Goal: Task Accomplishment & Management: Use online tool/utility

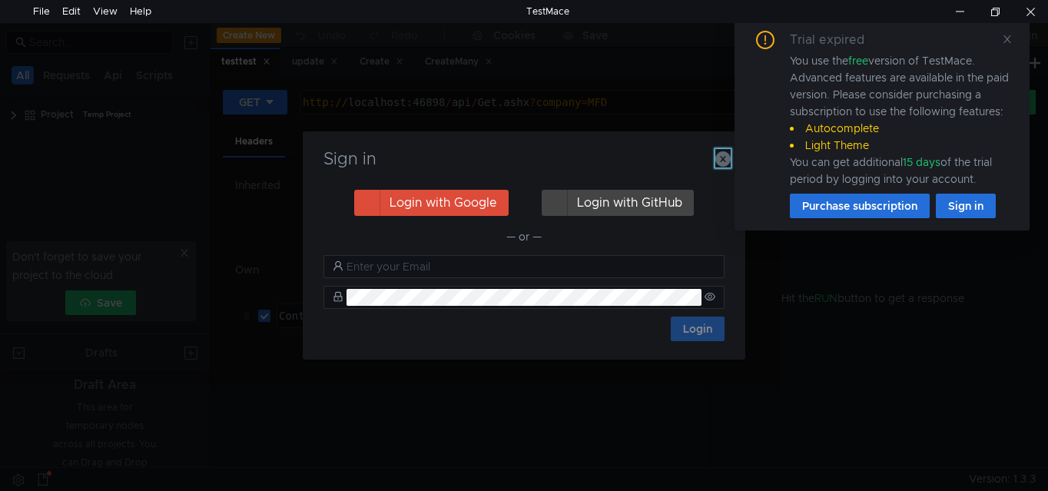
click at [717, 158] on icon "button" at bounding box center [722, 158] width 15 height 15
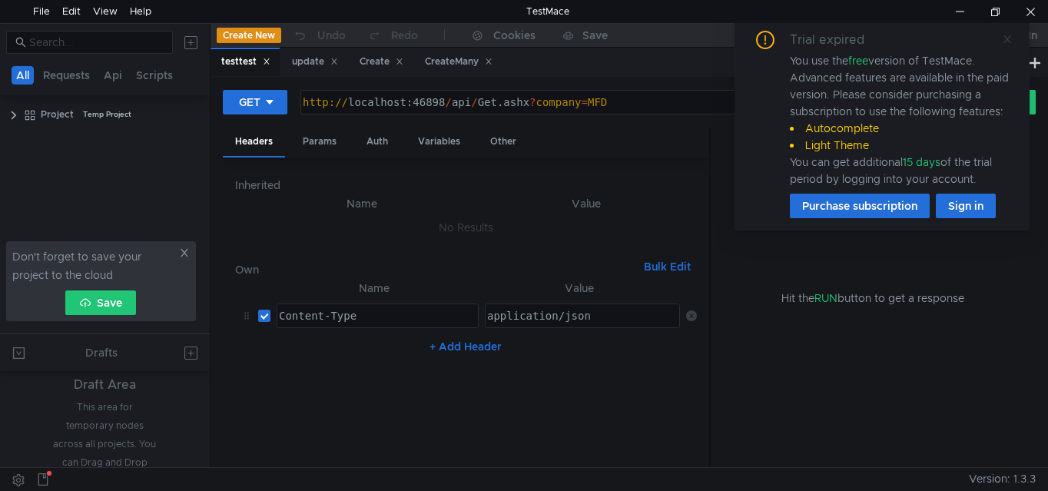
click at [1007, 37] on icon at bounding box center [1007, 39] width 11 height 11
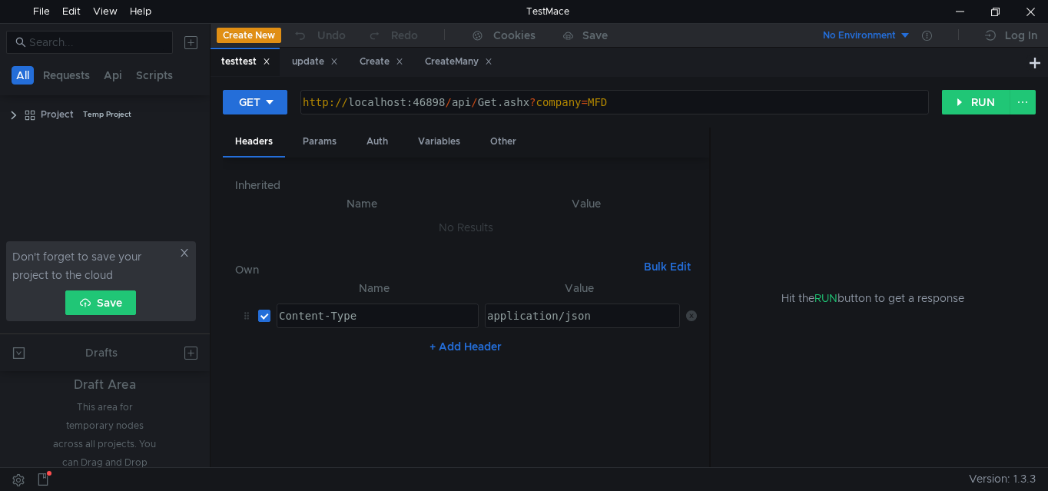
click at [634, 149] on div "Headers Params Auth Variables Other" at bounding box center [466, 143] width 486 height 30
click at [971, 105] on button "RUN" at bounding box center [976, 102] width 68 height 25
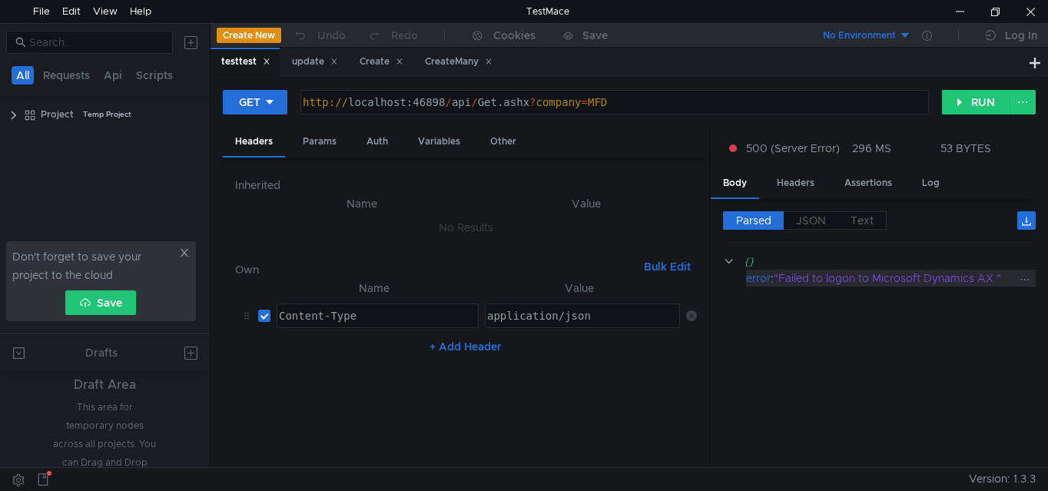
click at [874, 282] on div ""Failed to logon to Microsoft Dynamics AX."" at bounding box center [895, 278] width 243 height 17
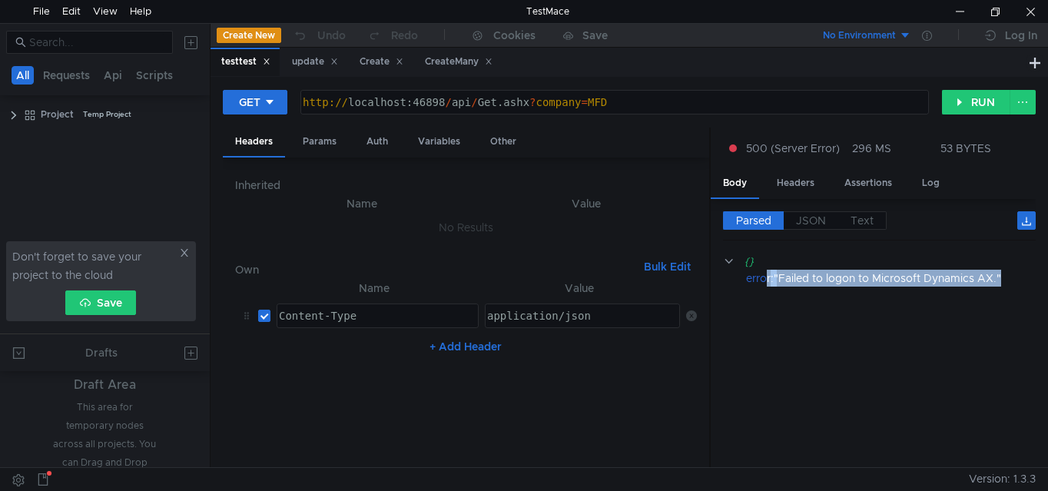
drag, startPoint x: 767, startPoint y: 276, endPoint x: 1047, endPoint y: 276, distance: 279.7
click at [1047, 276] on div "GET http:// localhost:46898 / api / Get.ashx ? company = MFD הההההההההההההההההה…" at bounding box center [630, 272] width 838 height 390
copy app-response-section "r : "Failed to logon to Microsoft Dynamics AX.""
click at [968, 104] on button "RUN" at bounding box center [976, 102] width 68 height 25
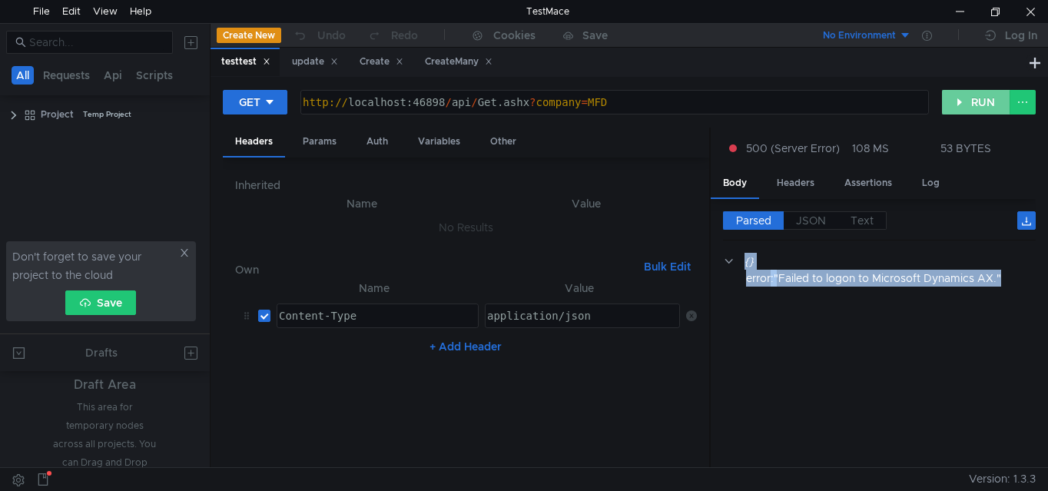
click at [968, 104] on button "RUN" at bounding box center [976, 102] width 68 height 25
click at [257, 100] on div "GET" at bounding box center [250, 102] width 22 height 17
click at [695, 134] on div at bounding box center [524, 245] width 1048 height 491
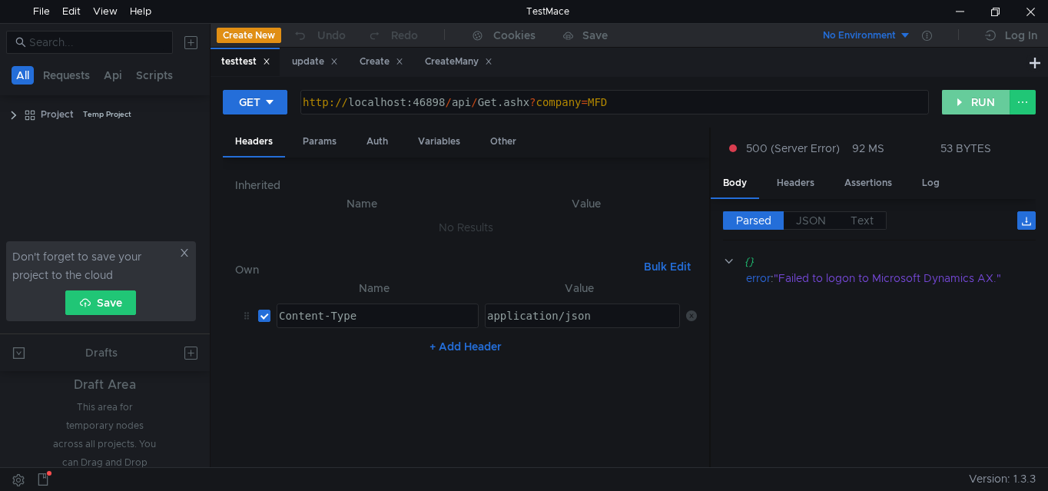
click at [957, 107] on button "RUN" at bounding box center [976, 102] width 68 height 25
click at [911, 274] on div ""session 5 (itdev1.h)"" at bounding box center [895, 278] width 243 height 17
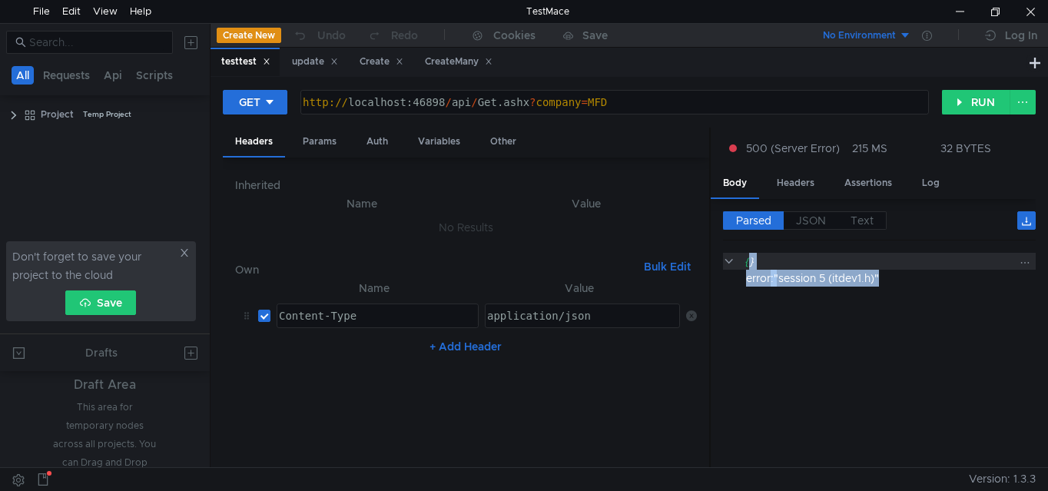
drag, startPoint x: 904, startPoint y: 275, endPoint x: 749, endPoint y: 268, distance: 154.6
click at [749, 268] on div "{} error : "session 5 (itdev1.h)"" at bounding box center [879, 270] width 313 height 34
copy div "} error : "session 5 (itdev1.h)""
click at [953, 300] on cdk-virtual-scroll-viewport "{} error : "session 5 (itdev1.h)"" at bounding box center [879, 354] width 313 height 203
copy div ""session 5 (itdev1.h)""
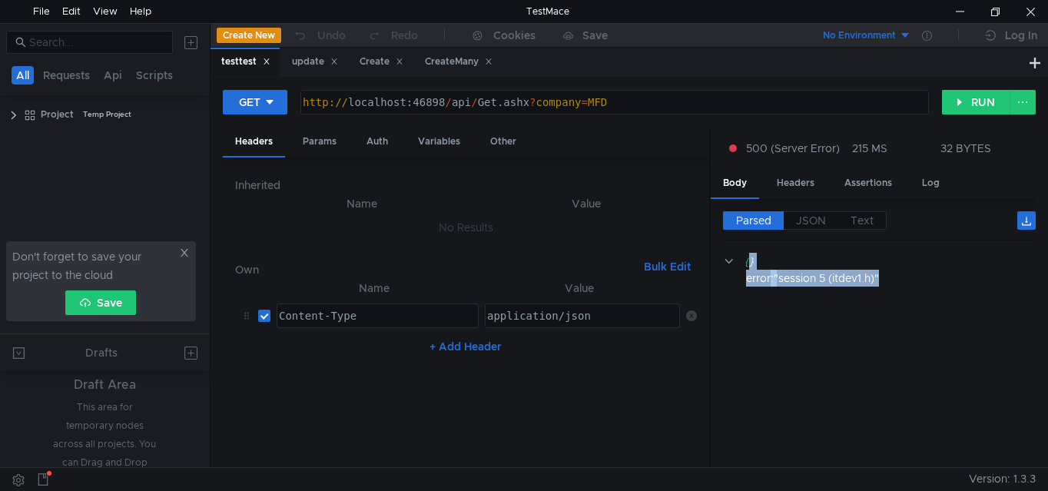
drag, startPoint x: 883, startPoint y: 278, endPoint x: 775, endPoint y: 277, distance: 108.4
click at [775, 277] on div "error : "session 5 (itdev1.h)"" at bounding box center [891, 278] width 290 height 17
click at [977, 104] on button "RUN" at bounding box center [976, 102] width 68 height 25
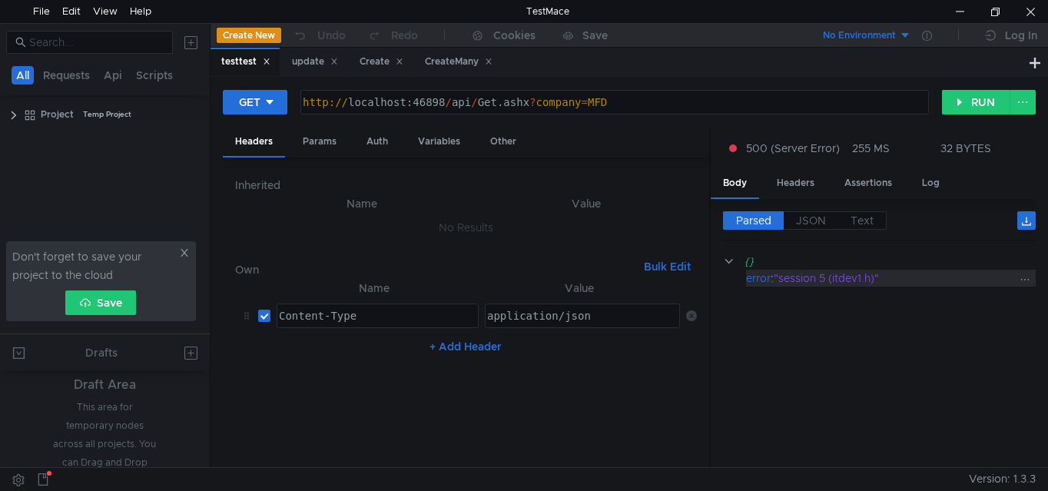
click at [906, 271] on div ""session 5 (itdev1.h)"" at bounding box center [895, 278] width 243 height 17
drag, startPoint x: 905, startPoint y: 277, endPoint x: 748, endPoint y: 277, distance: 156.8
click at [748, 277] on div "error : "session 5 (itdev1.h)"" at bounding box center [891, 278] width 290 height 17
click at [823, 213] on label "JSON" at bounding box center [811, 220] width 55 height 18
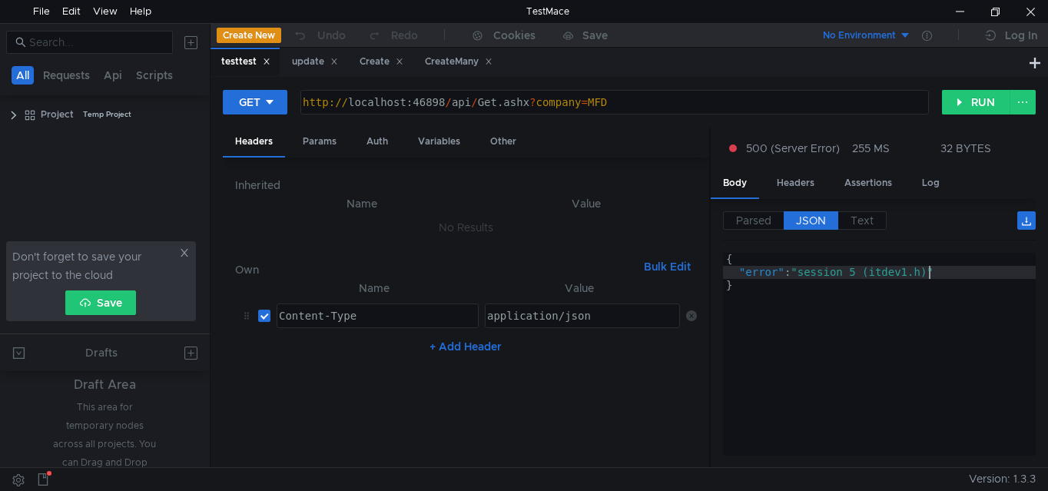
drag, startPoint x: 935, startPoint y: 277, endPoint x: 953, endPoint y: 273, distance: 18.3
click at [937, 277] on div "{ "error" : "session 5 (itdev1.h)" }" at bounding box center [879, 367] width 313 height 229
drag, startPoint x: 954, startPoint y: 272, endPoint x: 931, endPoint y: 284, distance: 25.1
click at [951, 273] on div "{ "error" : "session 5 (itdev1.h)" }" at bounding box center [879, 367] width 313 height 229
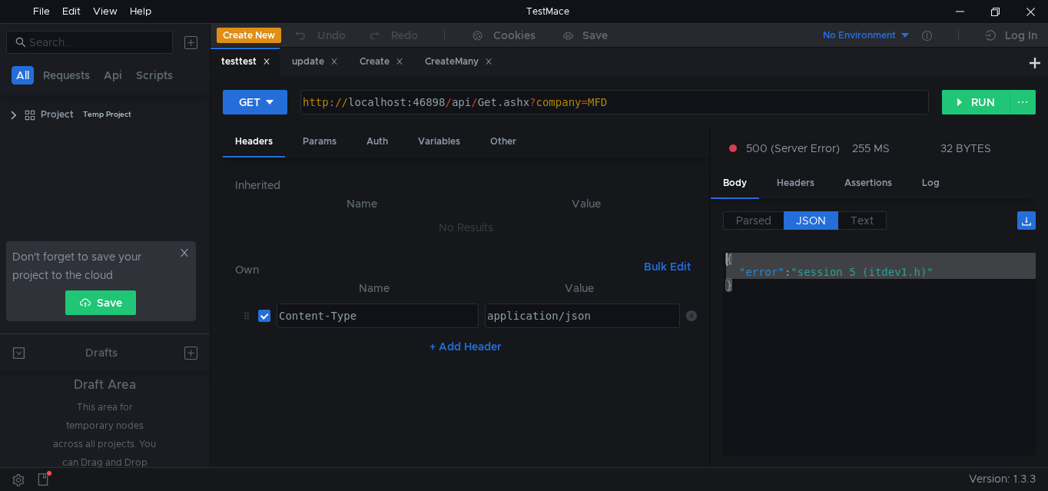
drag, startPoint x: 763, startPoint y: 294, endPoint x: 718, endPoint y: 246, distance: 65.2
click at [718, 246] on div "Parsed JSON Text {} error : "session 5 (itdev1.h)" "error": "session 5 (itdev1.…" at bounding box center [873, 333] width 325 height 269
type textarea "{ "error": "session 5 (itdev1.h)""
click at [954, 98] on button "RUN" at bounding box center [976, 102] width 68 height 25
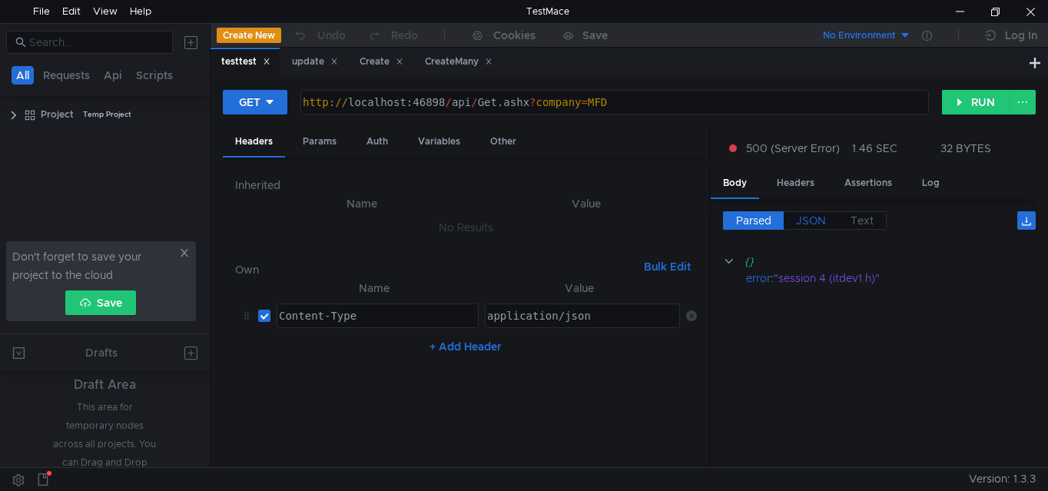
click at [820, 221] on span "JSON" at bounding box center [811, 221] width 30 height 14
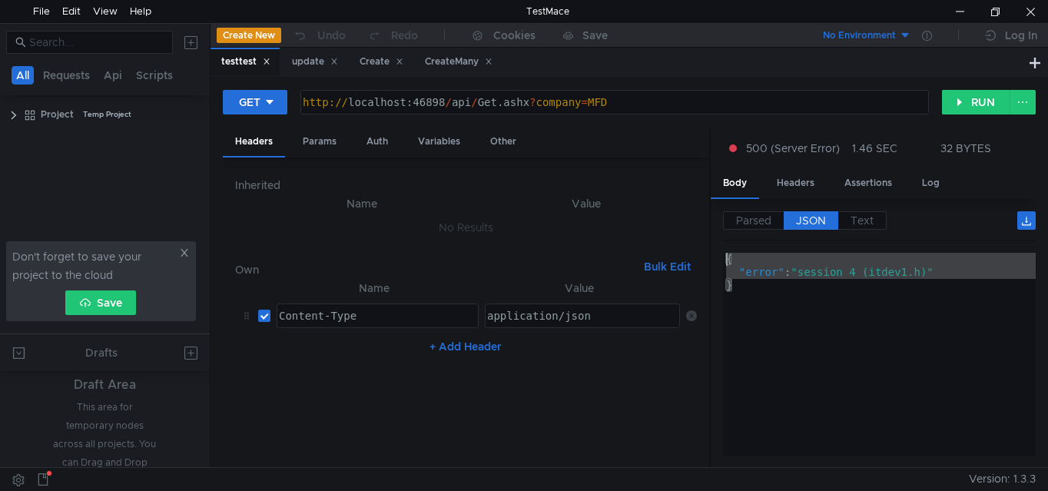
drag, startPoint x: 738, startPoint y: 284, endPoint x: 694, endPoint y: 221, distance: 77.8
click at [694, 221] on as-split "Headers Params Auth Variables Other Inherited Name Value No Results Own Bulk Ed…" at bounding box center [629, 298] width 813 height 341
click at [858, 274] on div "{ "error" : "session 4 (itdev1.h)" }" at bounding box center [879, 354] width 313 height 203
drag, startPoint x: 820, startPoint y: 297, endPoint x: 684, endPoint y: 243, distance: 146.5
click at [684, 243] on as-split "Headers Params Auth Variables Other Inherited Name Value No Results Own Bulk Ed…" at bounding box center [629, 298] width 813 height 341
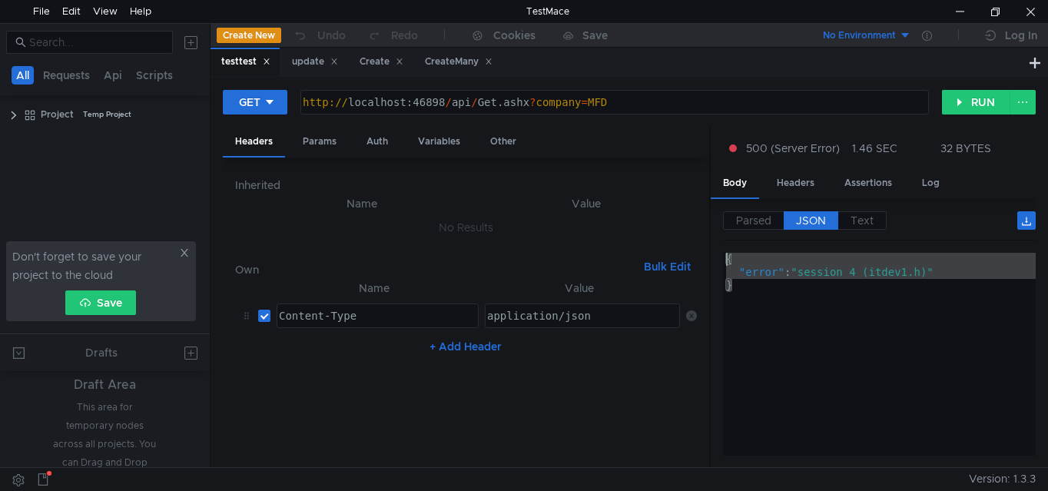
click at [760, 311] on div "{ "error" : "session 4 (itdev1.h)" }" at bounding box center [879, 354] width 313 height 203
drag, startPoint x: 760, startPoint y: 300, endPoint x: 697, endPoint y: 247, distance: 82.3
click at [697, 247] on as-split "Headers Params Auth Variables Other Inherited Name Value No Results Own Bulk Ed…" at bounding box center [629, 298] width 813 height 341
click at [757, 296] on div "{ "error" : "session 4 (itdev1.h)" }" at bounding box center [879, 354] width 313 height 203
drag, startPoint x: 756, startPoint y: 291, endPoint x: 711, endPoint y: 256, distance: 57.5
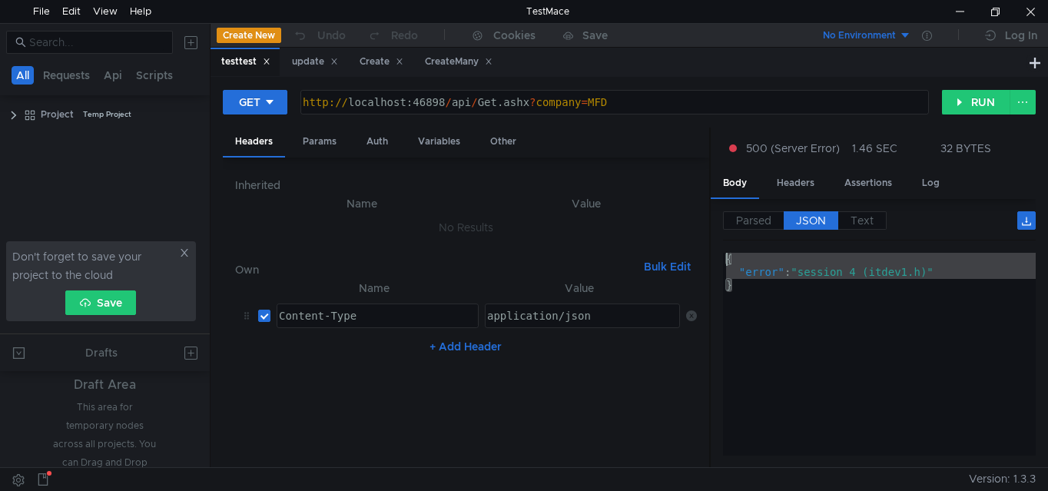
click at [711, 256] on div "Parsed JSON Text {} error : "session 4 (itdev1.h)" } { "error" : "session 4 (it…" at bounding box center [873, 333] width 325 height 269
click at [738, 282] on div "{ "error" : "session 4 (itdev1.h)" }" at bounding box center [879, 354] width 313 height 203
type textarea "}"
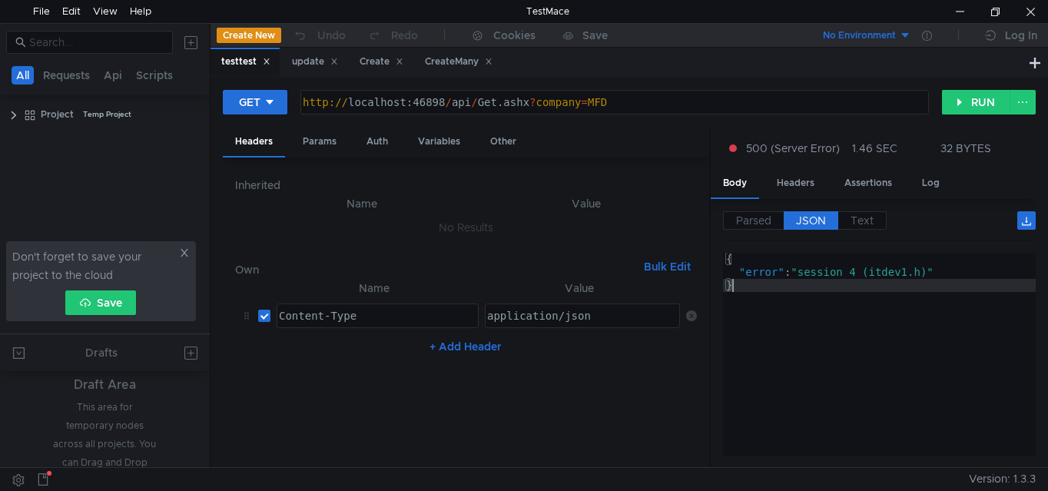
click at [859, 280] on div "{ "error" : "session 4 (itdev1.h)" }" at bounding box center [879, 367] width 313 height 229
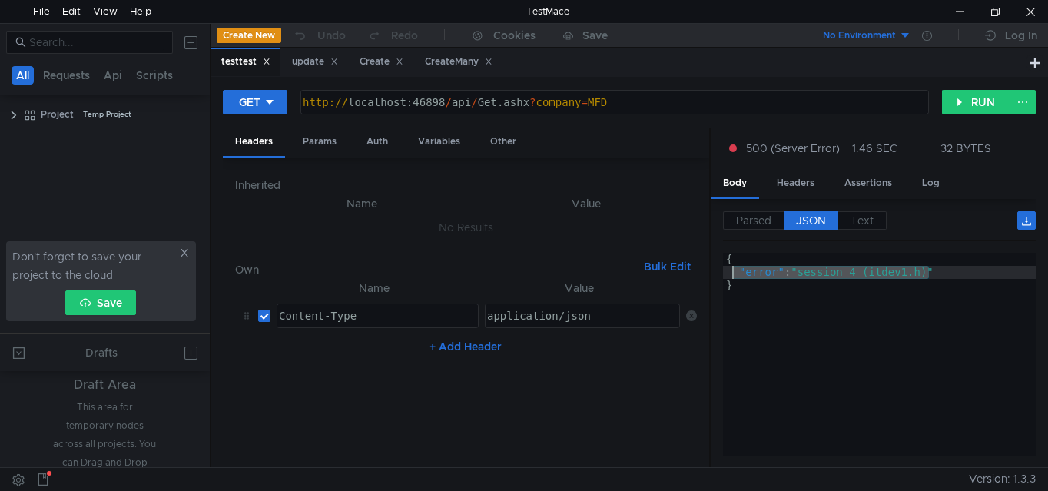
drag, startPoint x: 938, startPoint y: 271, endPoint x: 734, endPoint y: 272, distance: 204.4
click at [734, 272] on div "{ "error" : "session 4 (itdev1.h)" }" at bounding box center [879, 367] width 313 height 229
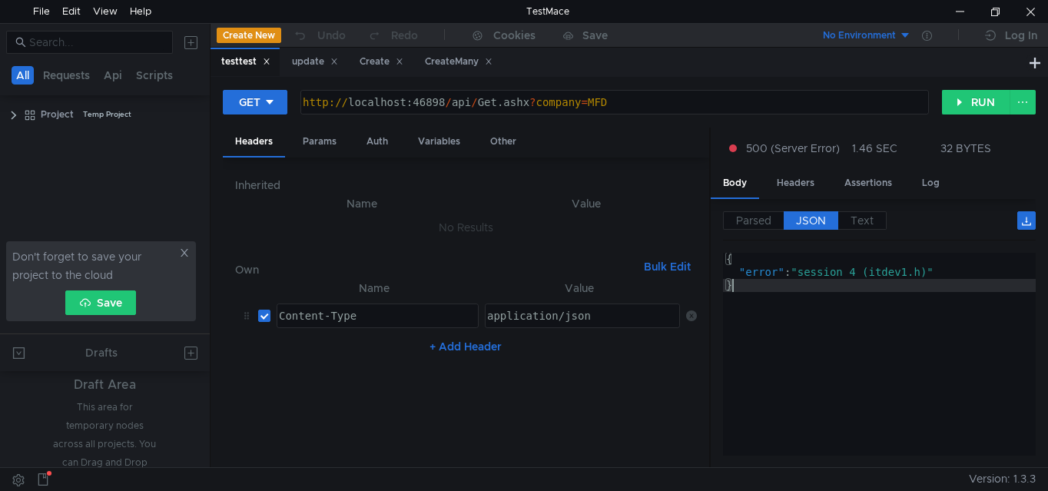
click at [752, 290] on div "{ "error" : "session 4 (itdev1.h)" }" at bounding box center [879, 367] width 313 height 229
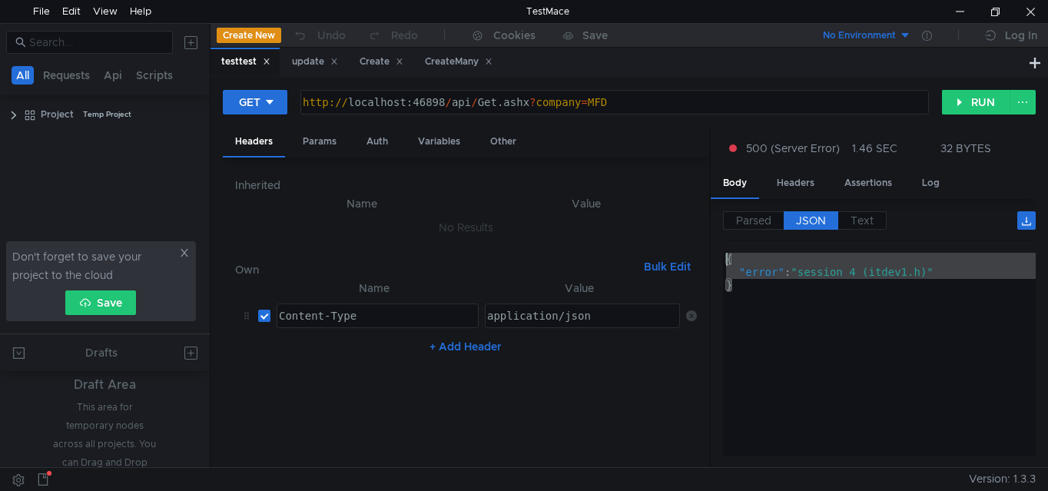
drag, startPoint x: 750, startPoint y: 285, endPoint x: 718, endPoint y: 257, distance: 41.9
click at [718, 257] on div "Parsed JSON Text {} error : "session 4 (itdev1.h)" } { "error" : "session 4 (it…" at bounding box center [873, 333] width 325 height 269
click at [787, 295] on div "{ "error" : "session 4 (itdev1.h)" }" at bounding box center [879, 354] width 313 height 203
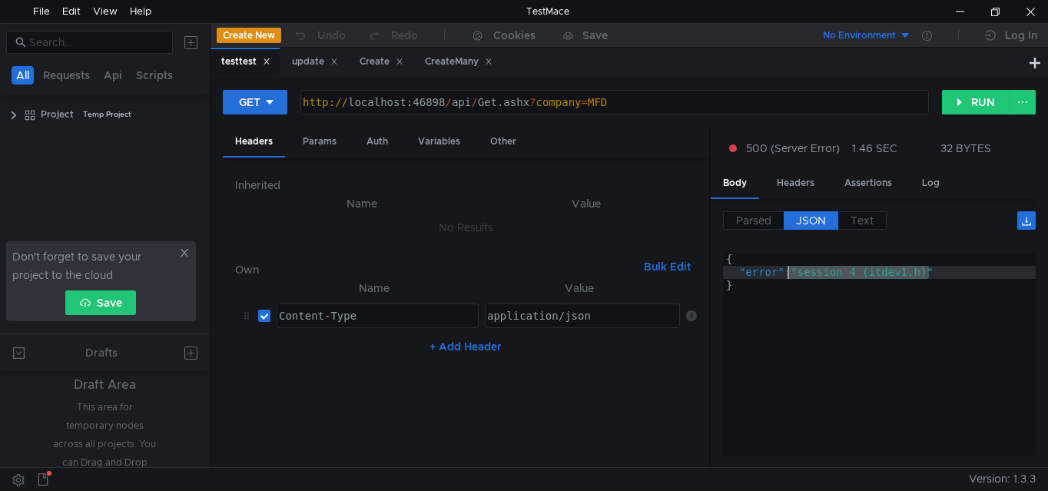
drag, startPoint x: 927, startPoint y: 274, endPoint x: 788, endPoint y: 274, distance: 139.9
click at [788, 274] on div "{ "error" : "session 4 (itdev1.h)" }" at bounding box center [879, 367] width 313 height 229
type textarea ""error": "session 4 (itdev1.h)""
click at [964, 101] on button "RUN" at bounding box center [976, 102] width 68 height 25
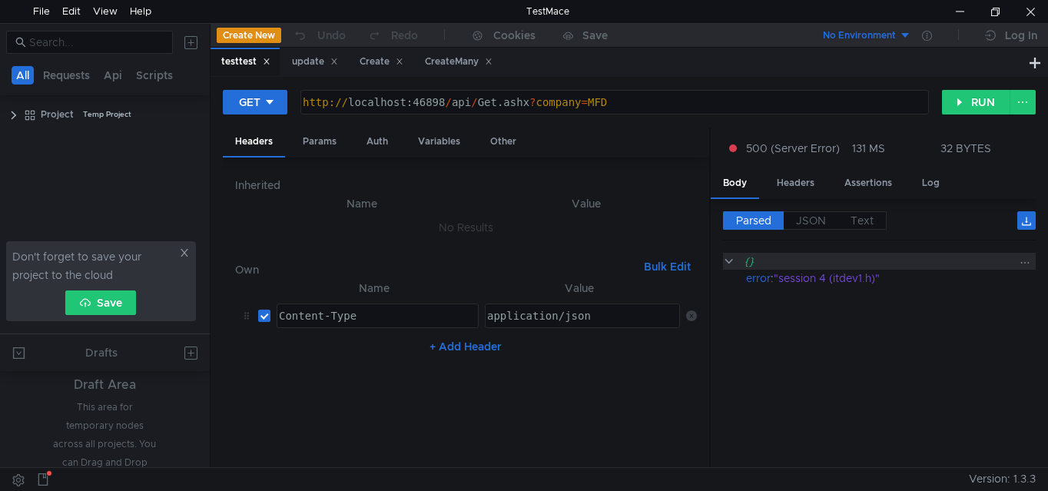
click at [931, 265] on div "{}" at bounding box center [880, 261] width 270 height 17
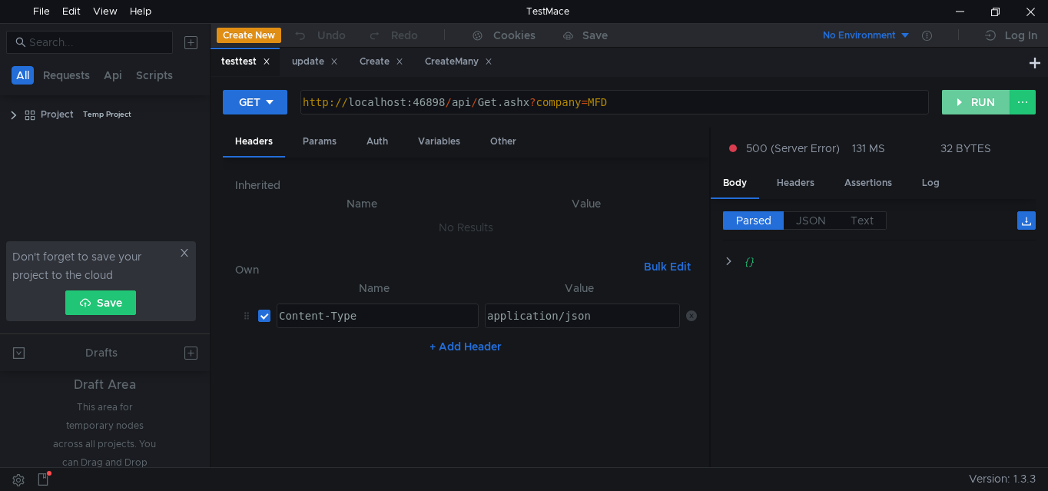
click at [982, 102] on button "RUN" at bounding box center [976, 102] width 68 height 25
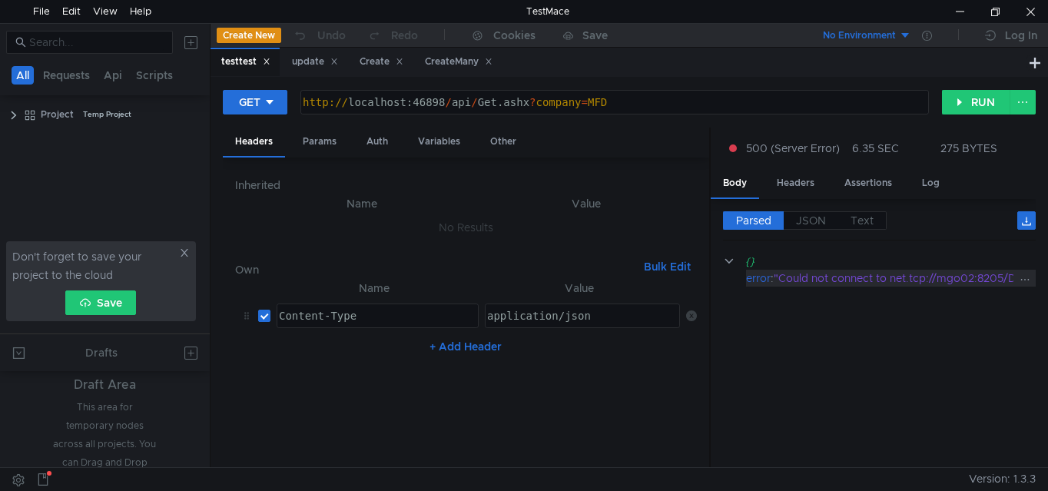
click at [994, 104] on button "RUN" at bounding box center [976, 102] width 68 height 25
drag, startPoint x: 880, startPoint y: 280, endPoint x: 1027, endPoint y: 277, distance: 146.8
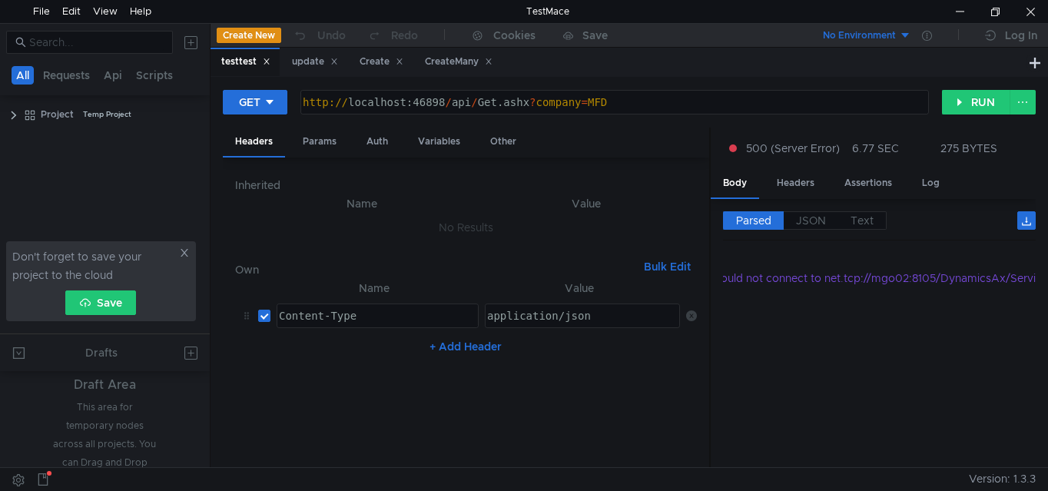
click at [960, 89] on div "GET http:// localhost:46898 / api / Get.ashx ? company = MFD הההההההההההההההההה…" at bounding box center [629, 108] width 813 height 38
click at [967, 101] on button "RUN" at bounding box center [976, 102] width 68 height 25
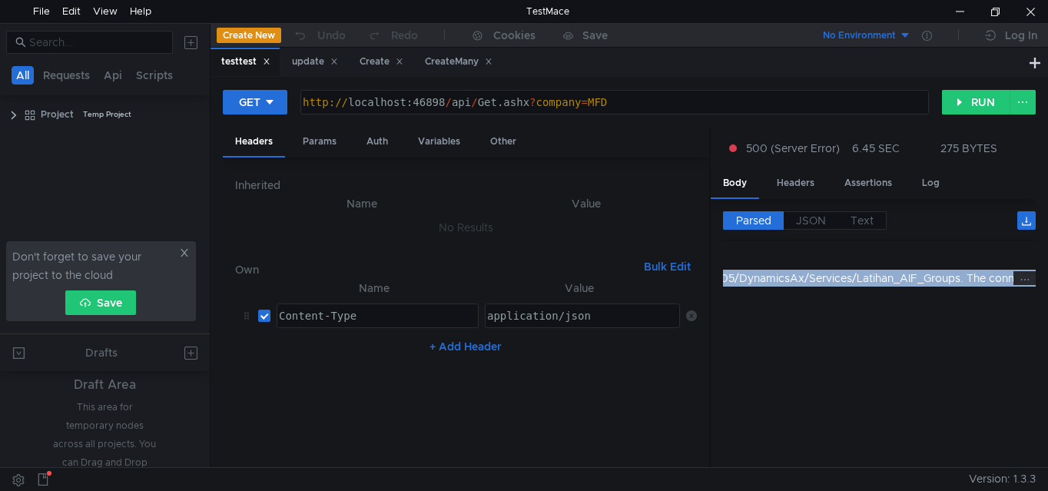
drag, startPoint x: 885, startPoint y: 283, endPoint x: 1022, endPoint y: 276, distance: 136.9
click at [929, 323] on cdk-virtual-scroll-viewport "{} error : "Could not connect to net.tcp://mgo02:8205/DynamicsAx/Services/Latih…" at bounding box center [879, 354] width 313 height 203
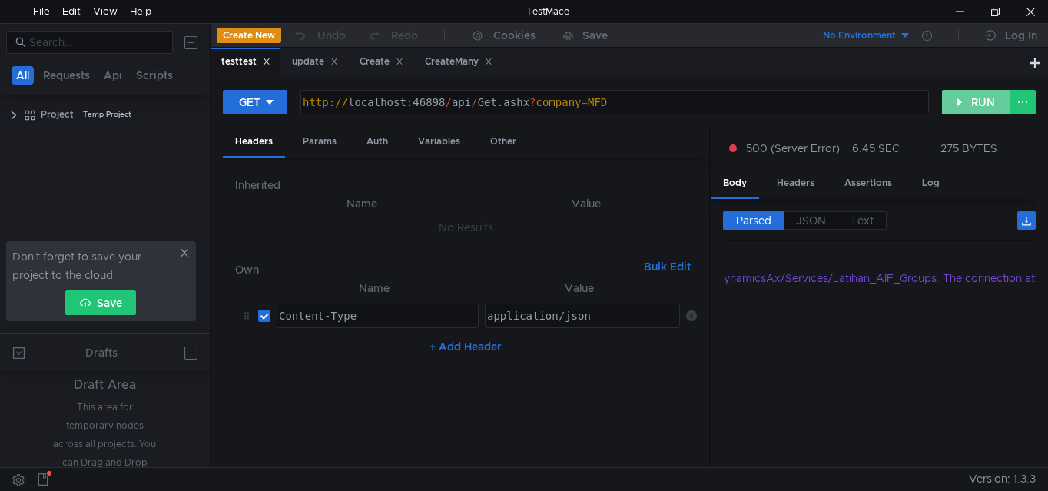
click at [985, 93] on button "RUN" at bounding box center [976, 102] width 68 height 25
click at [881, 284] on div ""session 7 (itdev1.h)"" at bounding box center [895, 278] width 243 height 17
click at [896, 284] on div ""session 7 (itdev1.h)"" at bounding box center [895, 278] width 243 height 17
click at [970, 91] on button "RUN" at bounding box center [976, 102] width 68 height 25
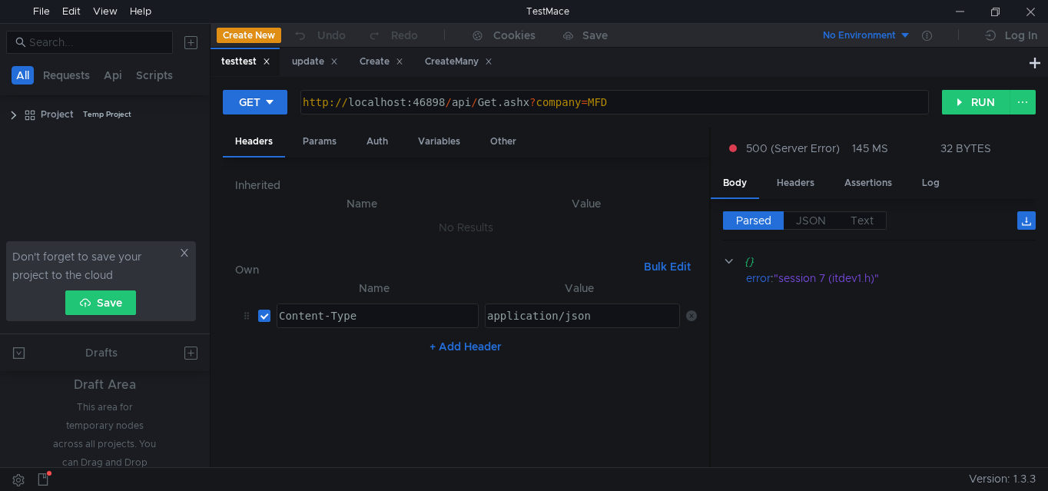
click at [676, 465] on div "Inherited Name Value No Results Own Bulk Edit XXXXXXXXXXXXXXXXXXXXXXXXXXXXXXXXX…" at bounding box center [466, 313] width 486 height 310
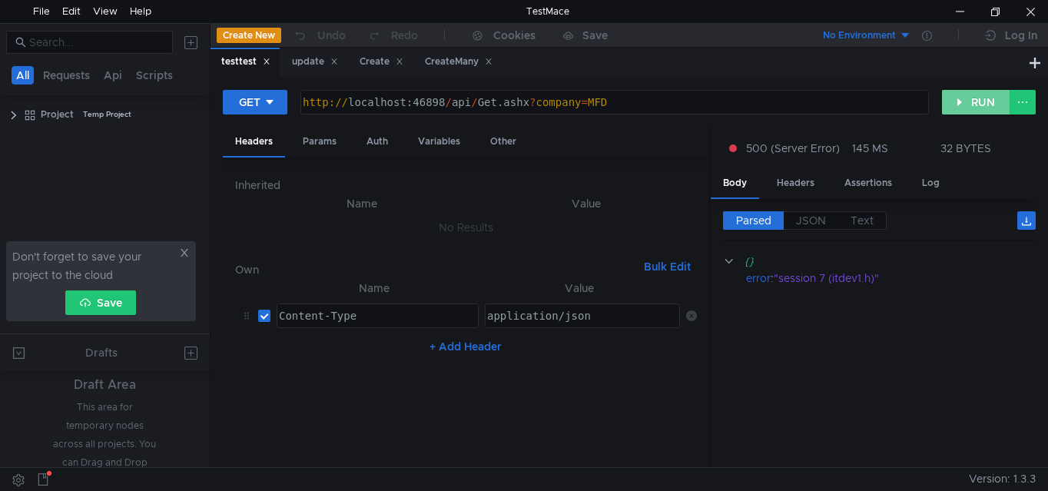
click at [984, 101] on button "RUN" at bounding box center [976, 102] width 68 height 25
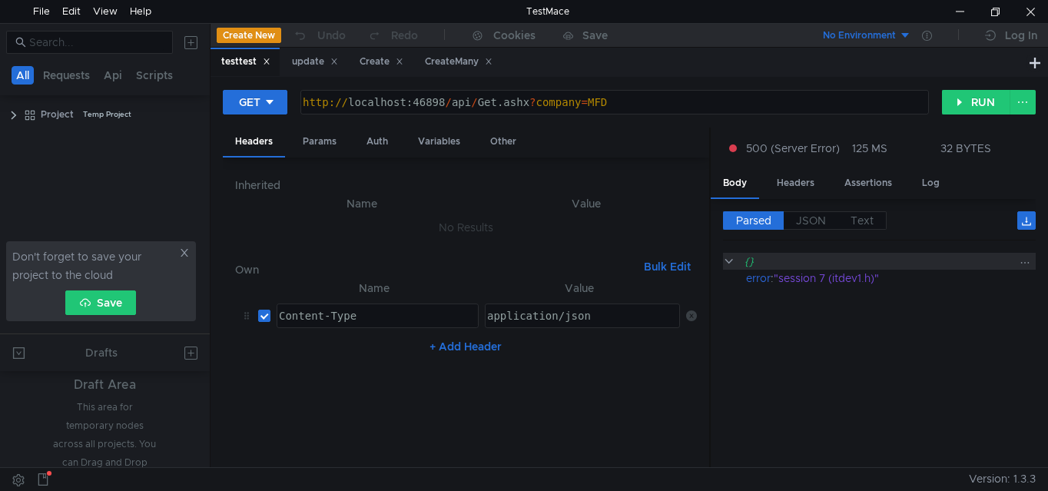
click at [924, 267] on div "{}" at bounding box center [880, 261] width 270 height 17
click at [850, 253] on div "{}" at bounding box center [880, 261] width 270 height 17
click at [888, 280] on div ""session 7 (itdev1.h)"" at bounding box center [895, 278] width 243 height 17
click at [875, 279] on div ""session 7 (itdev1.h)"" at bounding box center [895, 278] width 243 height 17
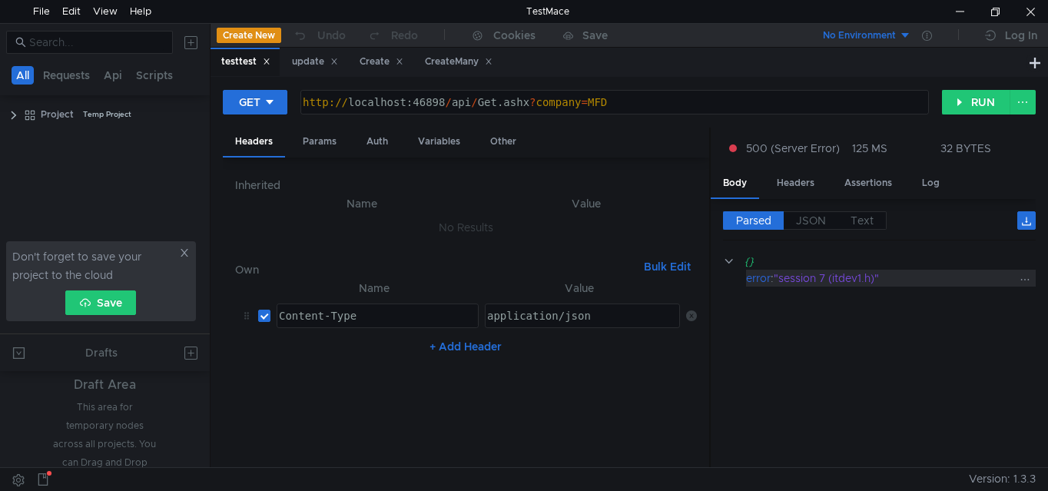
drag, startPoint x: 780, startPoint y: 277, endPoint x: 788, endPoint y: 277, distance: 8.5
click at [788, 277] on div ""session 7 (itdev1.h)"" at bounding box center [895, 278] width 243 height 17
click at [822, 274] on div ""session 7 (itdev1.h)"" at bounding box center [895, 278] width 243 height 17
click at [970, 93] on button "RUN" at bounding box center [976, 102] width 68 height 25
click at [818, 284] on div ""session 7 (itdev1.h)"" at bounding box center [895, 278] width 243 height 17
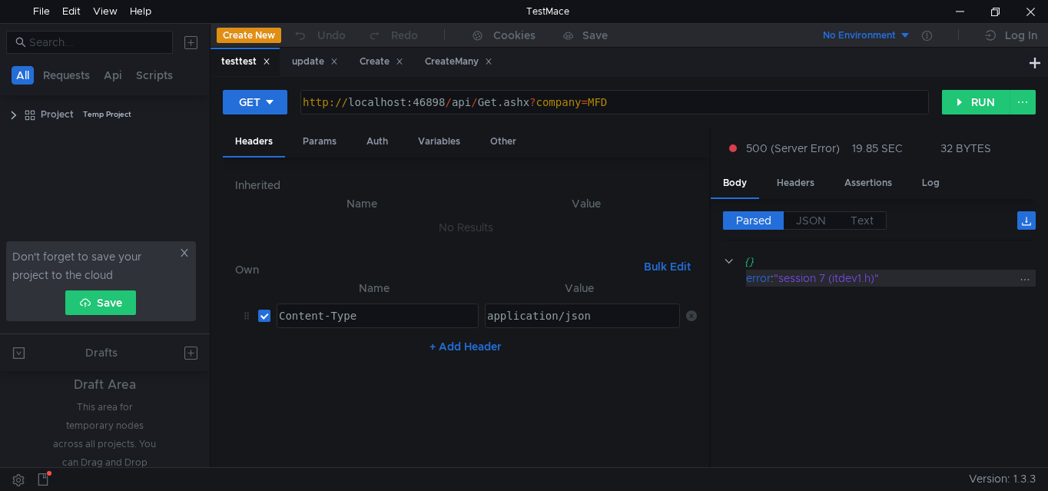
click at [907, 279] on div ""session 7 (itdev1.h)"" at bounding box center [895, 278] width 243 height 17
drag, startPoint x: 901, startPoint y: 279, endPoint x: 778, endPoint y: 280, distance: 122.2
click at [778, 280] on div ""session 7 (itdev1.h)"" at bounding box center [895, 278] width 243 height 17
copy div ""session 7 (itdev1.h)""
type textarea "http://localhost:46898/api/Get.ashx?company=MFD"
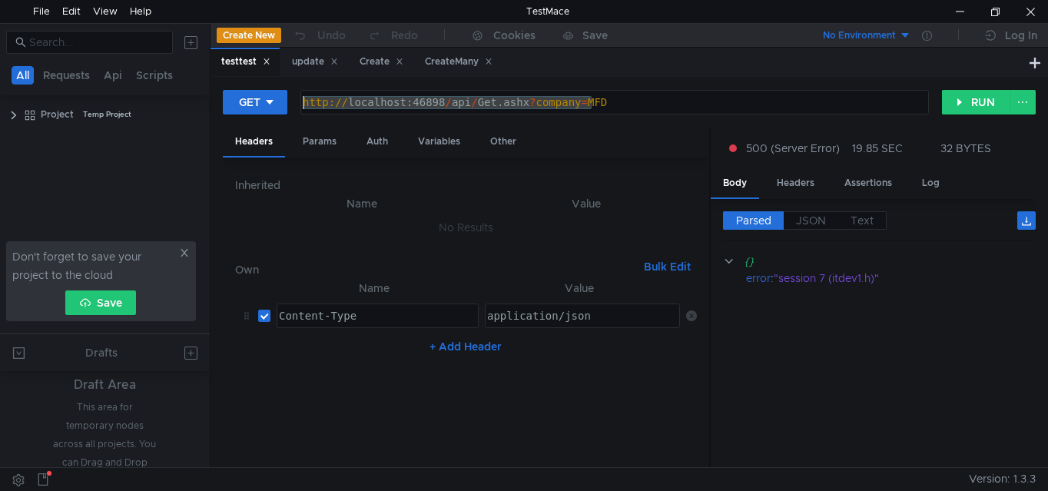
drag, startPoint x: 624, startPoint y: 95, endPoint x: 291, endPoint y: 105, distance: 332.9
click at [291, 105] on div "GET http://localhost:46898/api/Get.ashx?company=MFD http:// localhost:46898 / a…" at bounding box center [582, 102] width 719 height 26
click at [977, 104] on button "RUN" at bounding box center [976, 102] width 68 height 25
click at [785, 303] on cdk-virtual-scroll-viewport "{} error : "session 7 (itdev1.h)"" at bounding box center [879, 354] width 313 height 203
click at [896, 274] on div ""session 7 (itdev1.h)"" at bounding box center [895, 278] width 243 height 17
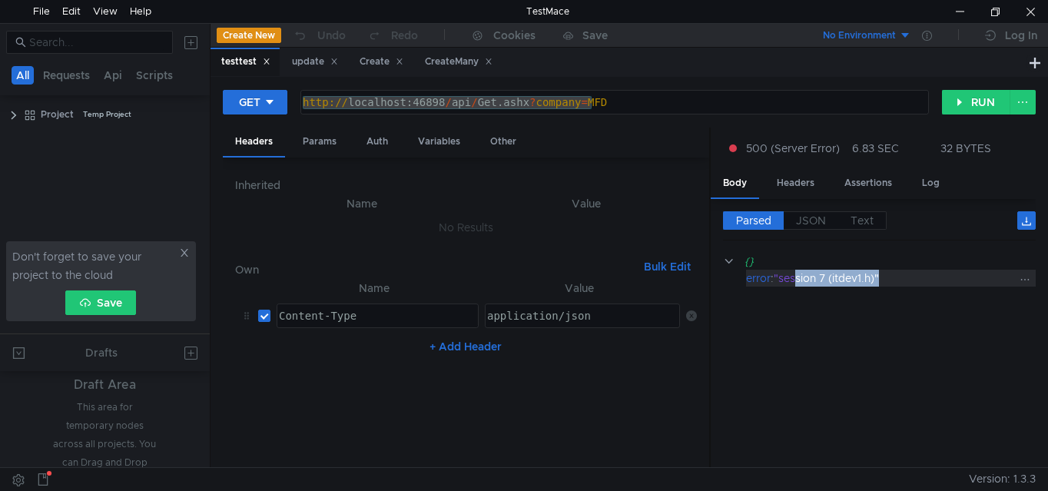
drag, startPoint x: 891, startPoint y: 277, endPoint x: 798, endPoint y: 280, distance: 92.3
click at [798, 280] on div ""session 7 (itdev1.h)"" at bounding box center [895, 278] width 243 height 17
click at [780, 280] on div ""session 7 (itdev1.h)"" at bounding box center [895, 278] width 243 height 17
drag, startPoint x: 780, startPoint y: 280, endPoint x: 878, endPoint y: 277, distance: 97.6
click at [878, 277] on div ""session 7 (itdev1.h)"" at bounding box center [895, 278] width 243 height 17
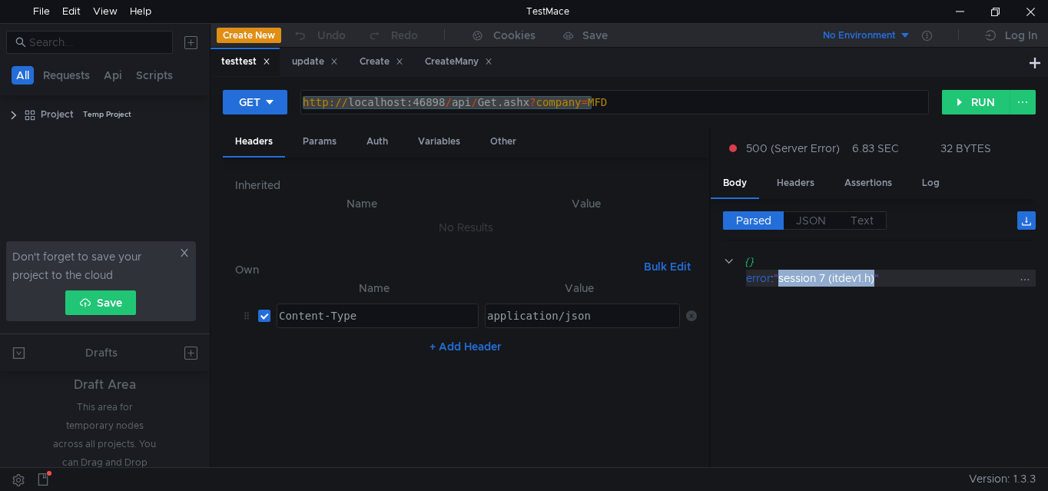
copy div "session 7 (itdev1.h)"
click at [940, 276] on div ""session 7 (itdev1.h)"" at bounding box center [895, 278] width 243 height 17
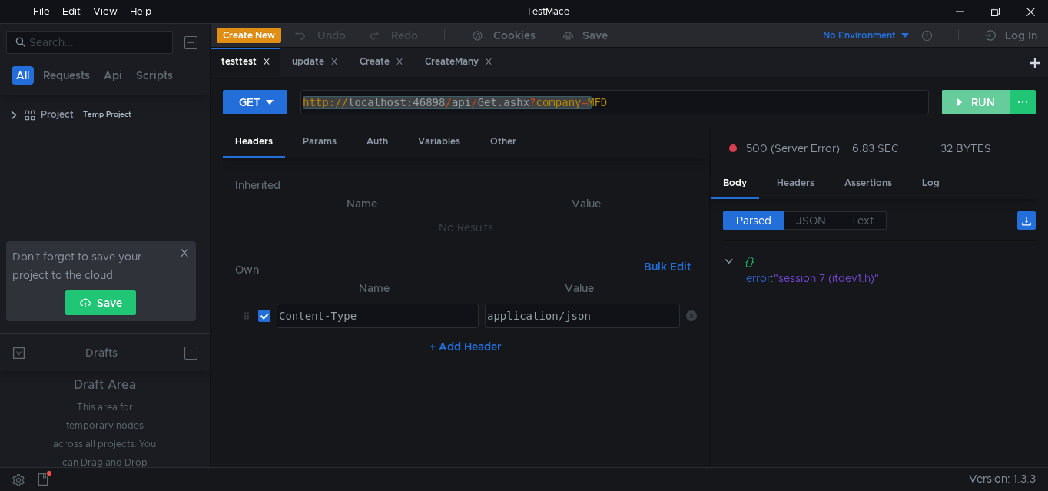
click at [965, 94] on button "RUN" at bounding box center [976, 102] width 68 height 25
click at [973, 101] on button "RUN" at bounding box center [976, 102] width 68 height 25
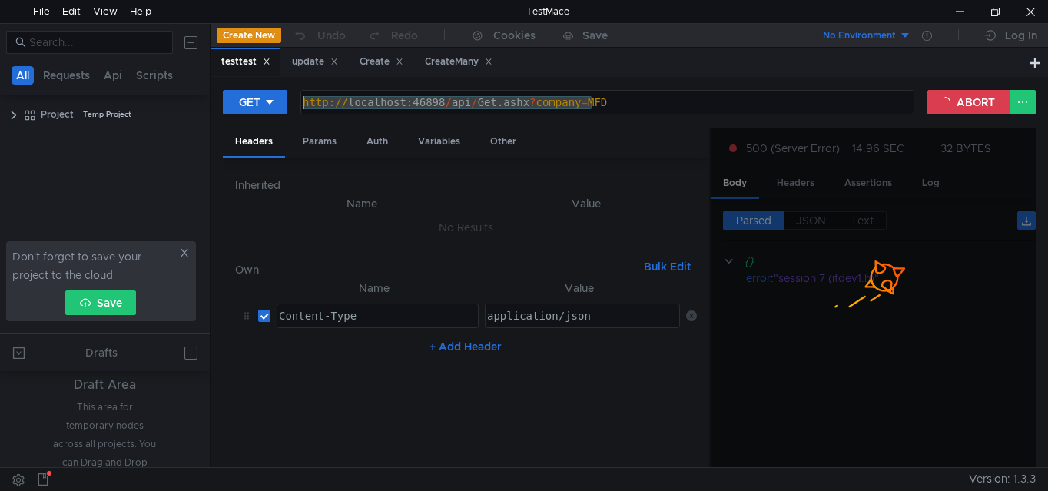
click at [598, 100] on div "http:// localhost:46898 / api / Get.ashx ? company = MFD" at bounding box center [607, 102] width 612 height 23
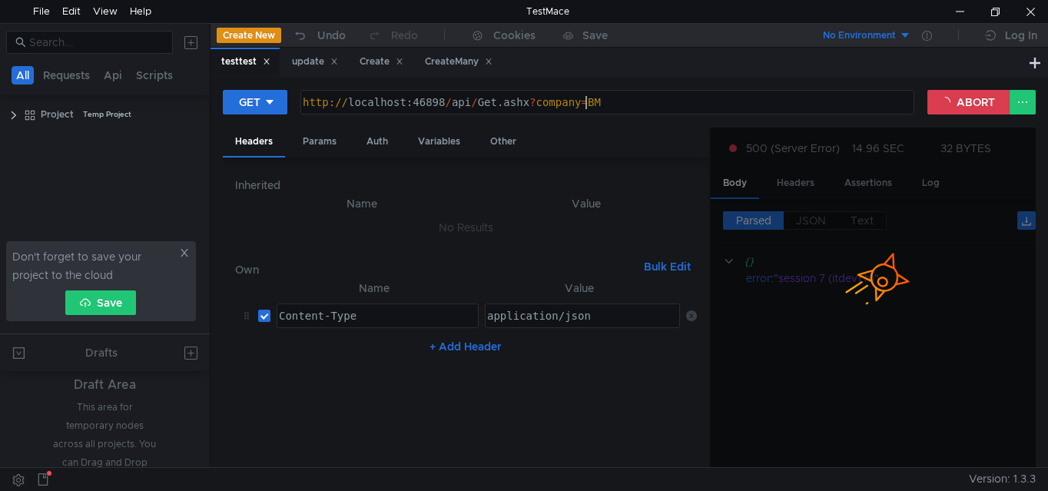
scroll to position [0, 35]
type textarea "[URL]"
click at [956, 103] on button "ABORT" at bounding box center [968, 102] width 83 height 25
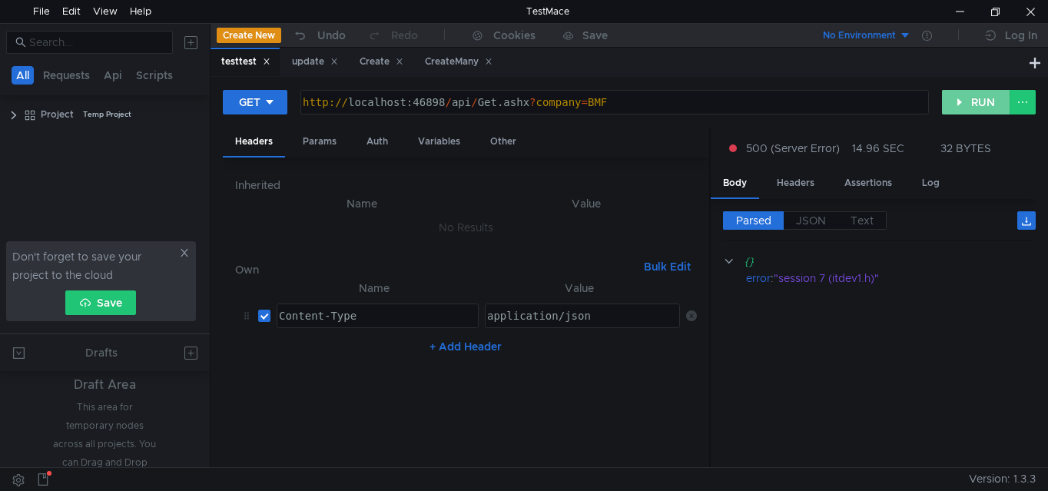
click at [974, 93] on button "RUN" at bounding box center [976, 102] width 68 height 25
click at [974, 98] on button "RUN" at bounding box center [976, 102] width 68 height 25
click at [984, 95] on button "RUN" at bounding box center [976, 102] width 68 height 25
click at [642, 97] on div "http:// localhost:46898 / api / Get.ashx ? company = BMF" at bounding box center [613, 115] width 627 height 39
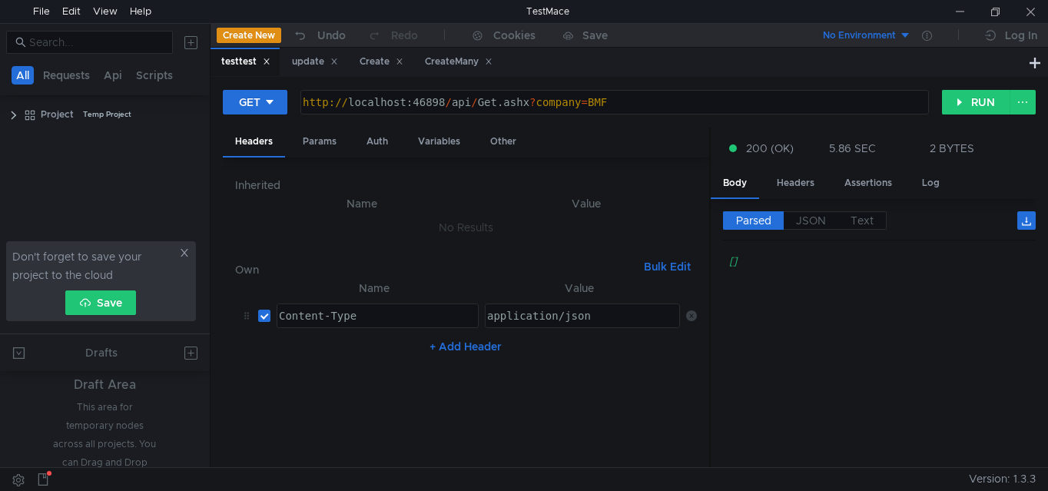
scroll to position [0, 35]
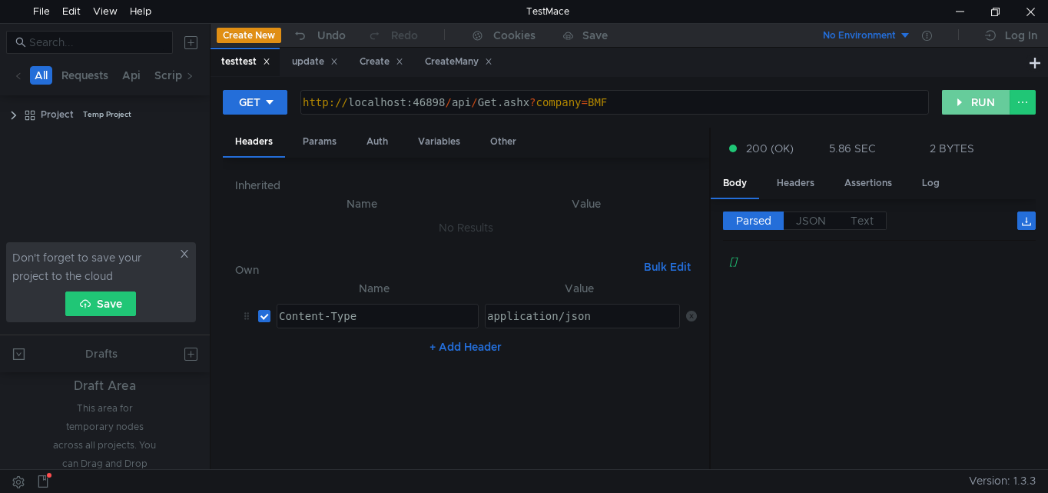
click at [959, 93] on button "RUN" at bounding box center [976, 102] width 68 height 25
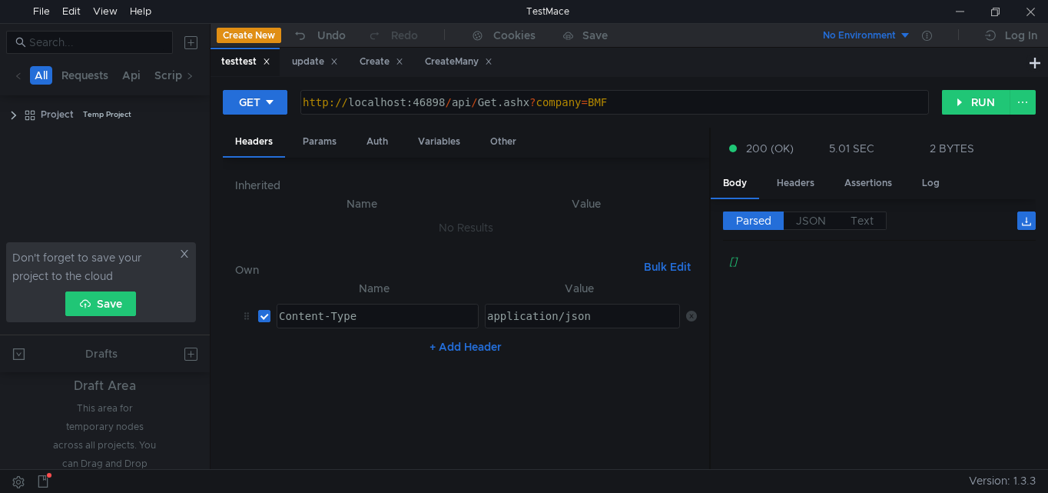
scroll to position [0, 35]
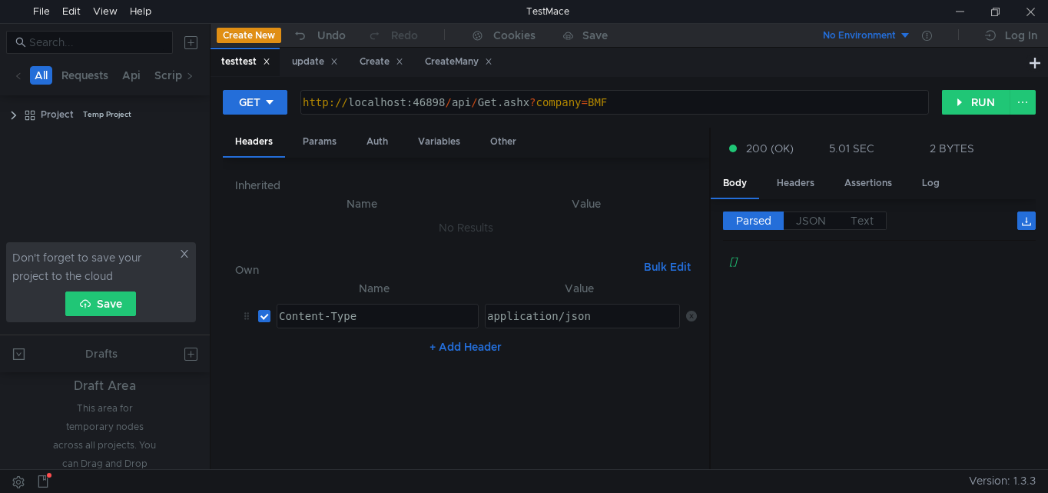
scroll to position [0, 35]
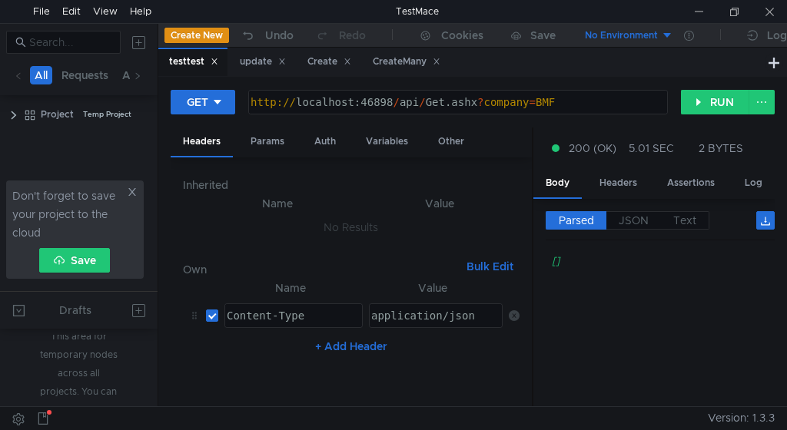
scroll to position [0, 35]
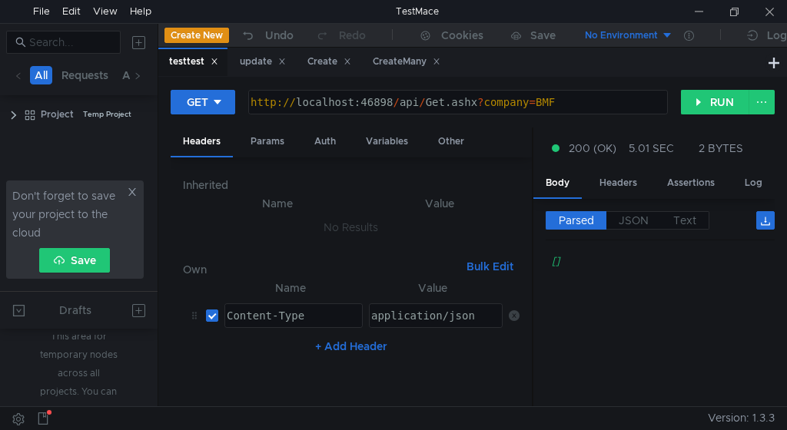
scroll to position [0, 35]
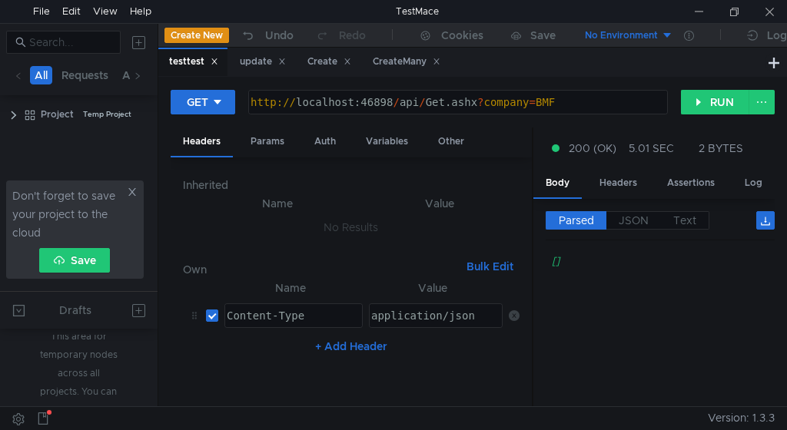
scroll to position [0, 35]
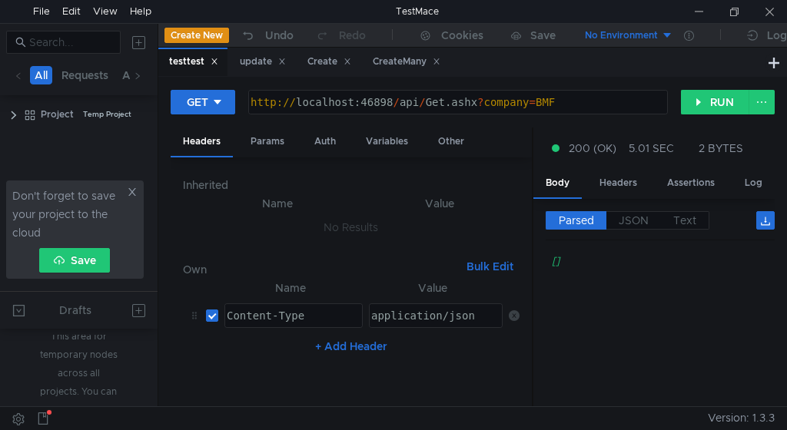
scroll to position [0, 35]
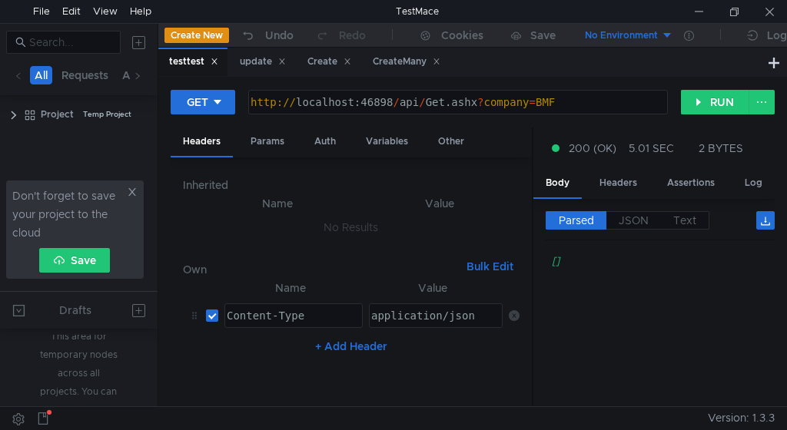
scroll to position [0, 35]
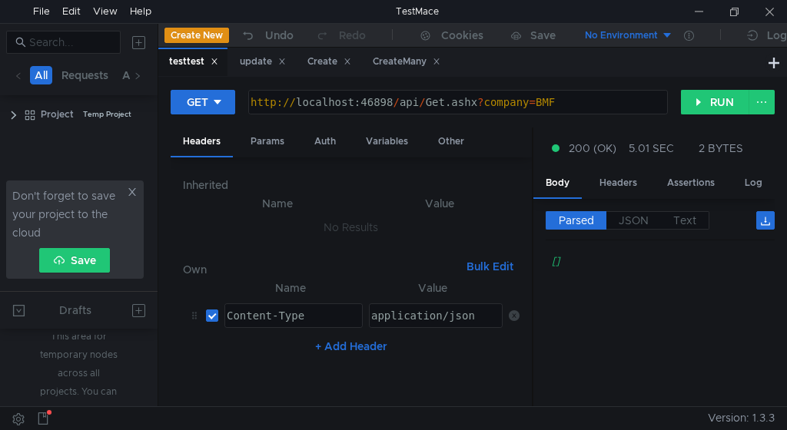
scroll to position [0, 35]
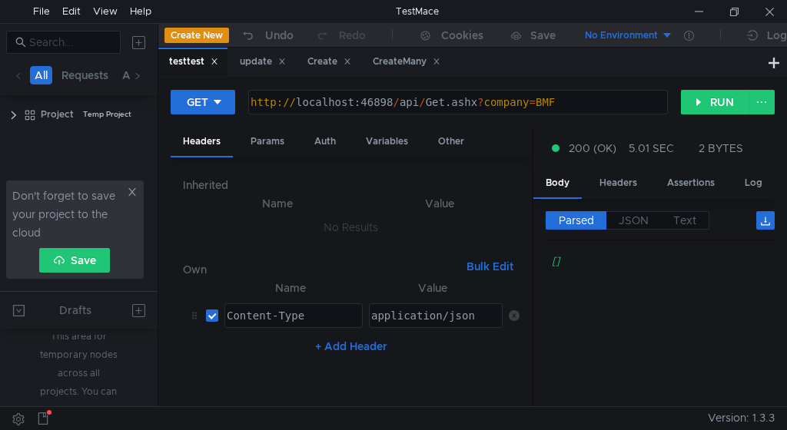
scroll to position [0, 35]
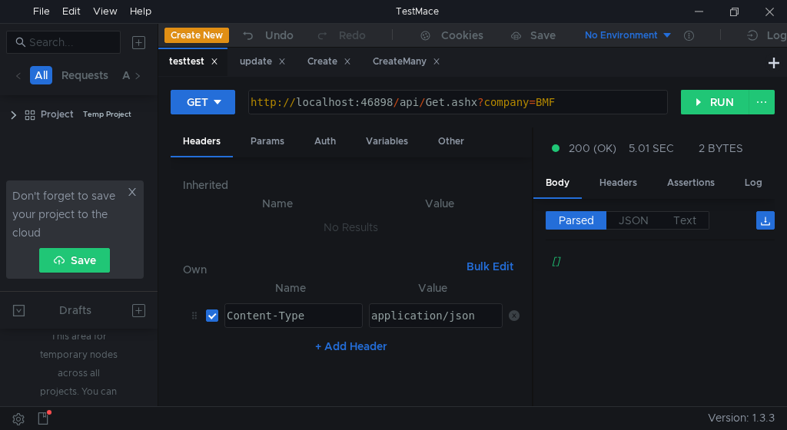
scroll to position [0, 35]
